Goal: Book appointment/travel/reservation

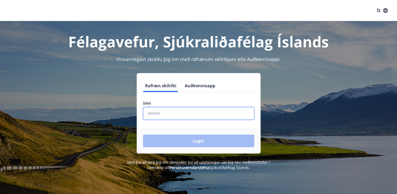
click at [149, 114] on input "phone" at bounding box center [198, 113] width 111 height 13
type input "********"
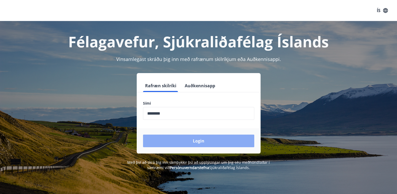
click at [201, 140] on button "Login" at bounding box center [198, 140] width 111 height 13
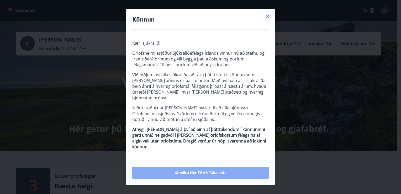
click at [188, 170] on span "Smelltu hér til að taka þátt" at bounding box center [200, 172] width 51 height 5
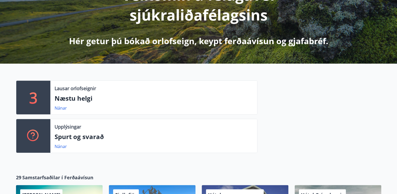
scroll to position [105, 0]
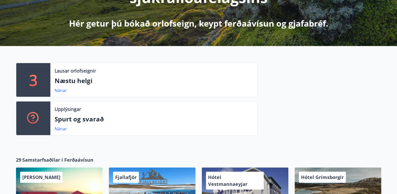
click at [38, 80] on div "3" at bounding box center [33, 80] width 34 height 34
click at [73, 82] on p "Næstu helgi" at bounding box center [154, 80] width 198 height 9
click at [64, 91] on link "Nánar" at bounding box center [61, 90] width 12 height 6
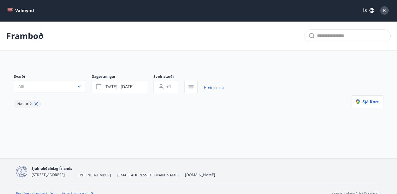
type input "*"
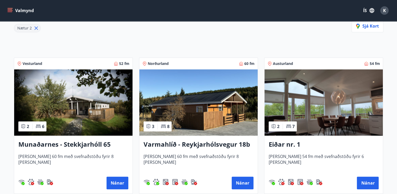
scroll to position [79, 0]
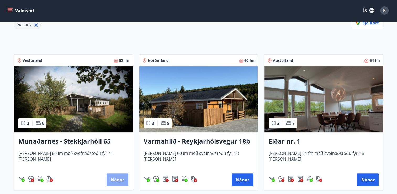
click at [123, 178] on button "Nánar" at bounding box center [117, 179] width 22 height 13
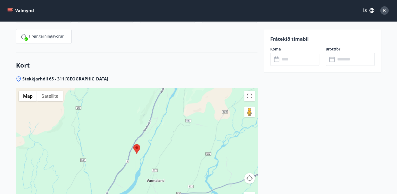
scroll to position [787, 0]
